Goal: Find specific page/section: Find specific page/section

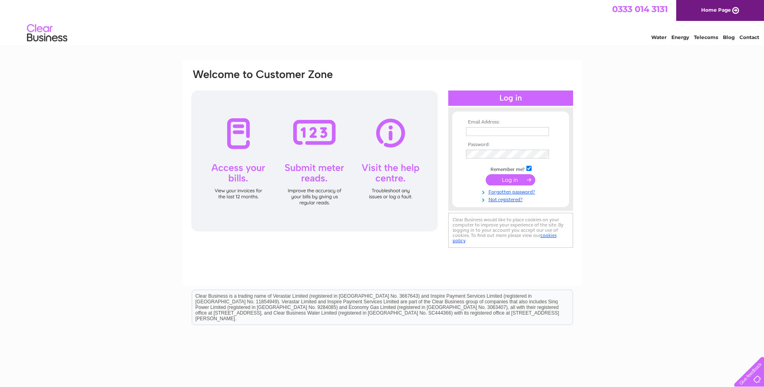
click at [496, 132] on input "text" at bounding box center [507, 131] width 83 height 9
type input "sara.ross@thesalisburygroup.co.uk"
click at [511, 180] on input "submit" at bounding box center [511, 180] width 50 height 11
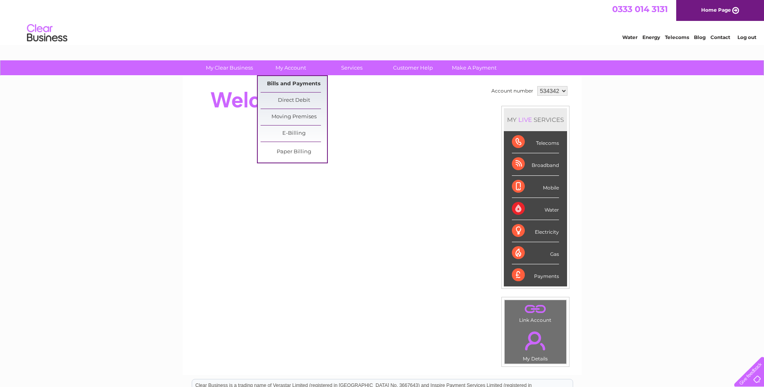
click at [290, 83] on link "Bills and Payments" at bounding box center [294, 84] width 66 height 16
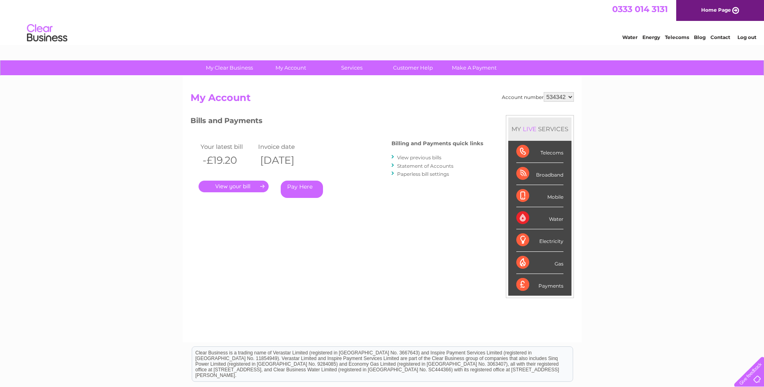
click at [410, 157] on link "View previous bills" at bounding box center [419, 158] width 44 height 6
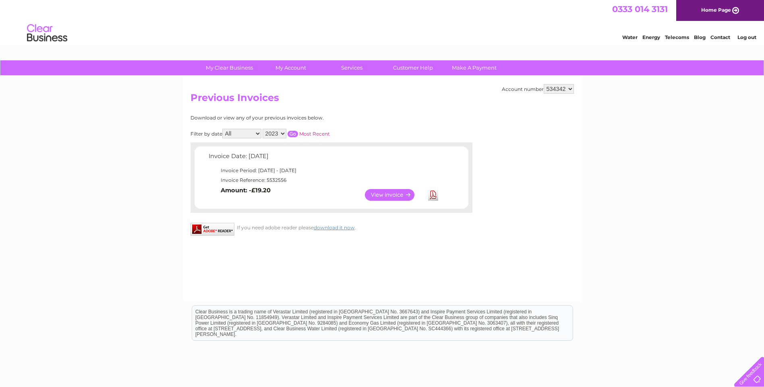
click at [283, 133] on select "2023 2022 2021 2020" at bounding box center [275, 134] width 24 height 10
click at [284, 136] on select "2023 2022 2021 2020" at bounding box center [275, 134] width 24 height 10
click at [383, 124] on div "Download or view any of your previous invoices below. Filter by date All Januar…" at bounding box center [295, 163] width 211 height 97
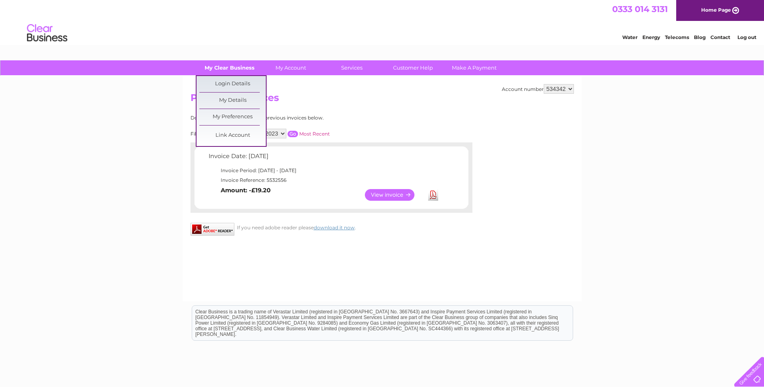
click at [239, 65] on link "My Clear Business" at bounding box center [229, 67] width 66 height 15
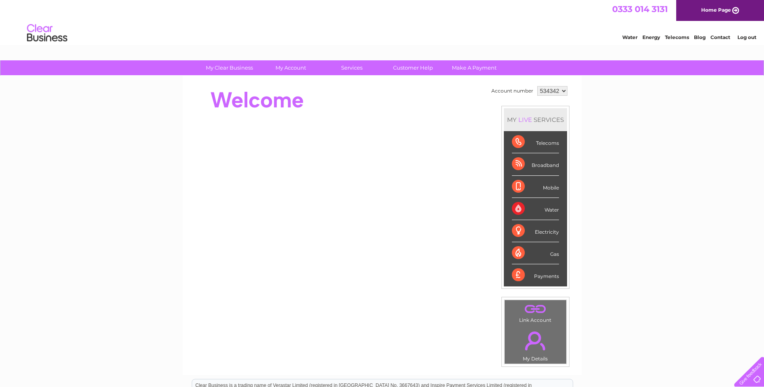
click at [542, 146] on div "Telecoms" at bounding box center [535, 142] width 47 height 22
click at [517, 140] on div "Telecoms" at bounding box center [535, 142] width 47 height 22
click at [519, 165] on div "Broadband" at bounding box center [535, 164] width 47 height 22
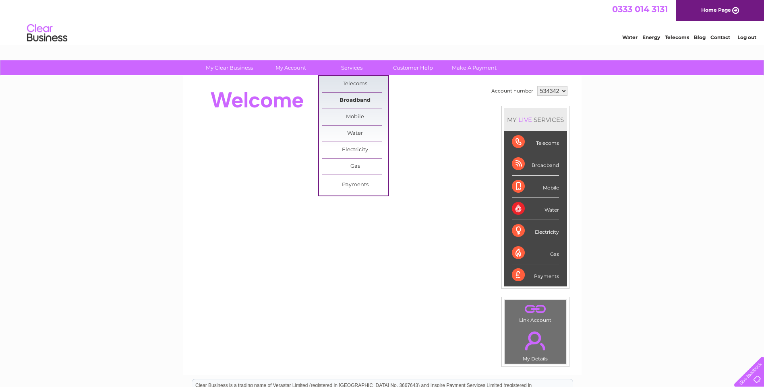
click at [352, 99] on link "Broadband" at bounding box center [355, 101] width 66 height 16
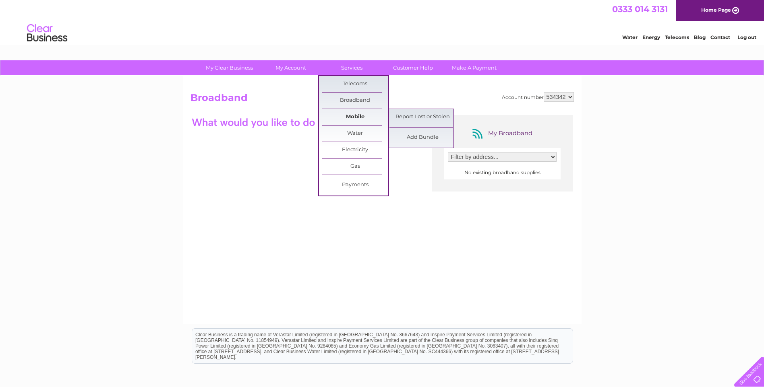
click at [356, 116] on link "Mobile" at bounding box center [355, 117] width 66 height 16
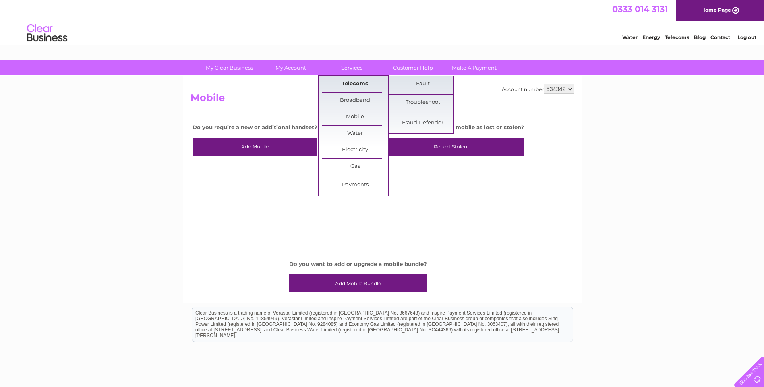
click at [356, 82] on link "Telecoms" at bounding box center [355, 84] width 66 height 16
click at [352, 83] on link "Telecoms" at bounding box center [355, 84] width 66 height 16
click at [352, 185] on link "Payments" at bounding box center [355, 185] width 66 height 16
